Goal: Task Accomplishment & Management: Complete application form

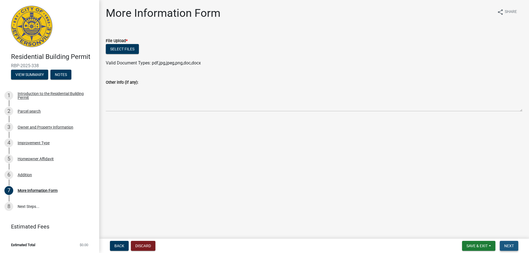
click at [510, 244] on span "Next" at bounding box center [509, 246] width 10 height 4
click at [134, 48] on button "Select files" at bounding box center [122, 49] width 33 height 10
click at [511, 247] on span "Next" at bounding box center [509, 246] width 10 height 4
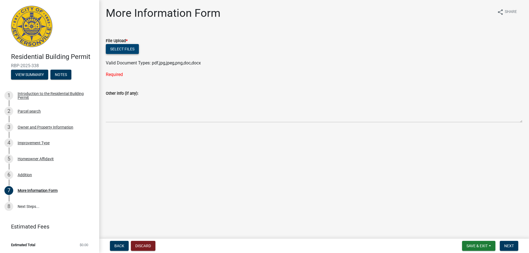
click at [120, 48] on button "Select files" at bounding box center [122, 49] width 33 height 10
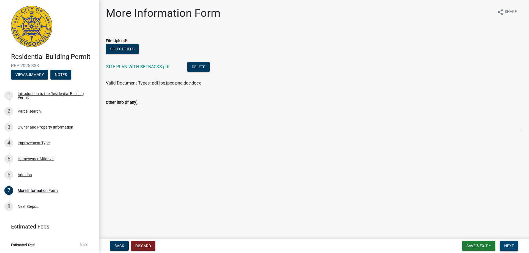
click at [512, 244] on span "Next" at bounding box center [509, 246] width 10 height 4
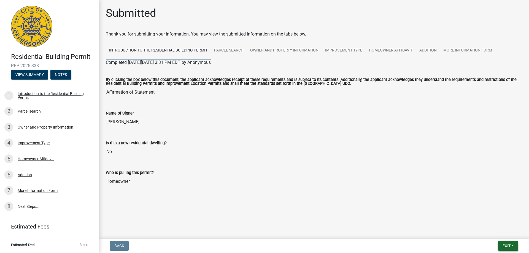
click at [512, 243] on button "Exit" at bounding box center [508, 246] width 20 height 10
click at [487, 231] on button "Save & Exit" at bounding box center [496, 231] width 44 height 13
